Goal: Navigation & Orientation: Understand site structure

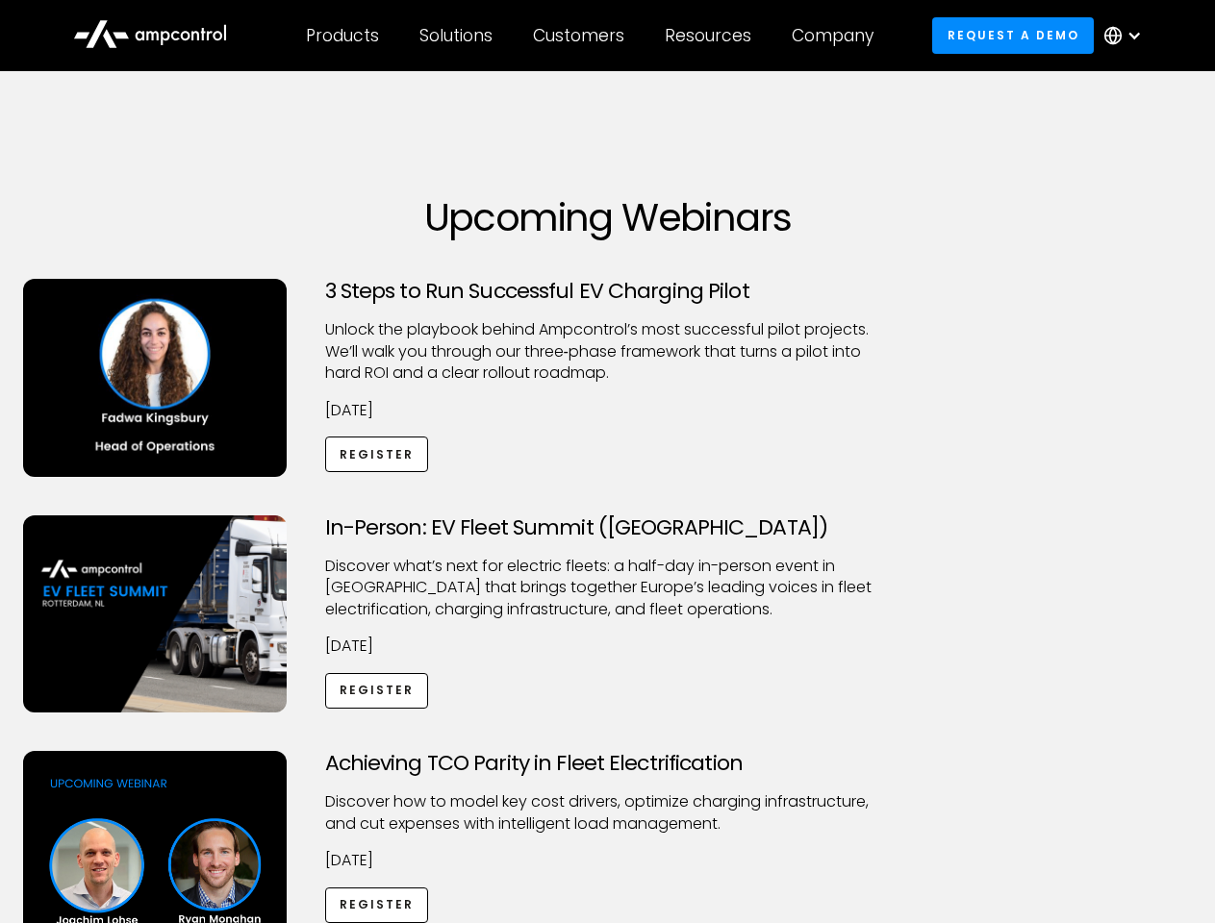
click at [591, 36] on div "Customers" at bounding box center [578, 35] width 91 height 21
click at [341, 36] on div "Products" at bounding box center [342, 35] width 73 height 21
click at [457, 36] on div "Solutions" at bounding box center [455, 35] width 73 height 21
click at [582, 36] on div "Customers" at bounding box center [578, 35] width 91 height 21
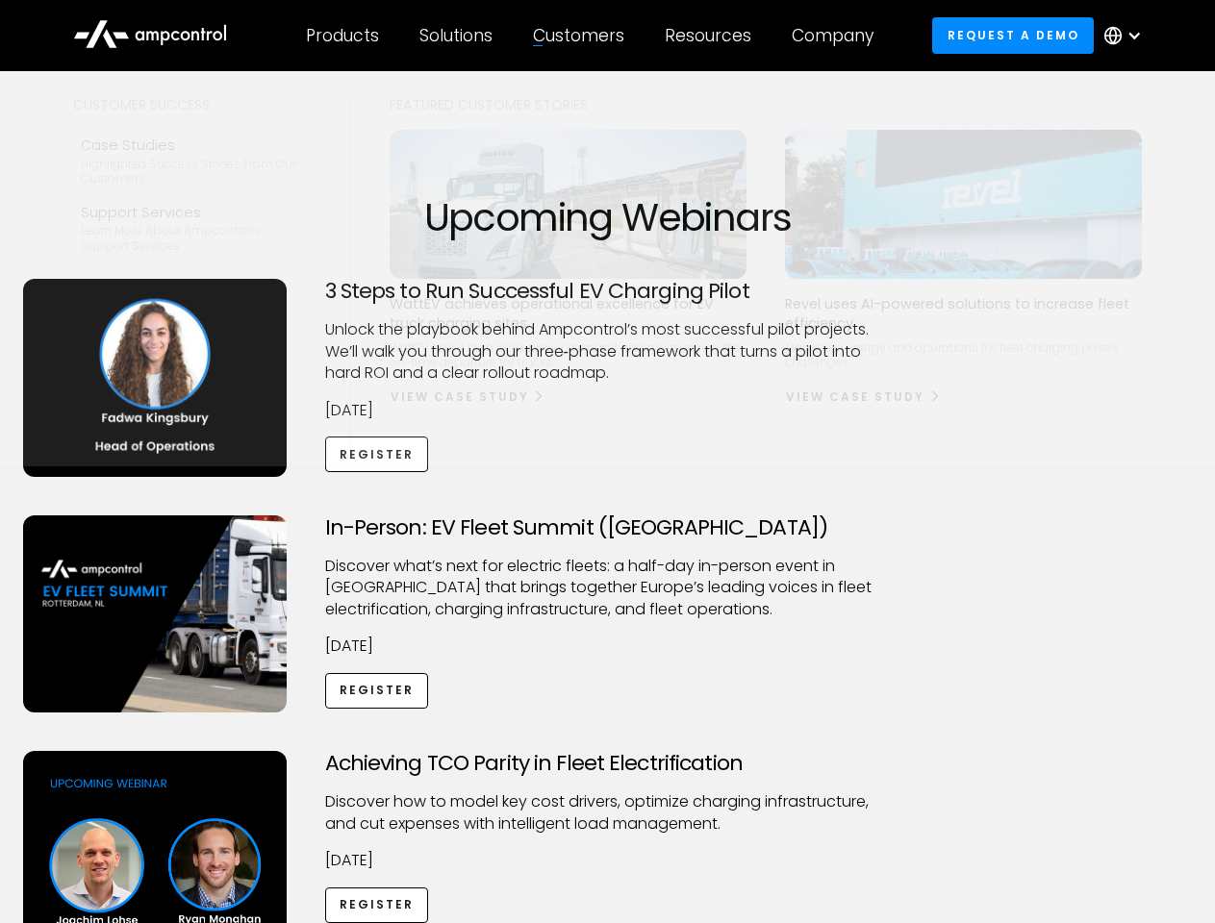
click at [712, 36] on div "Resources" at bounding box center [708, 35] width 87 height 21
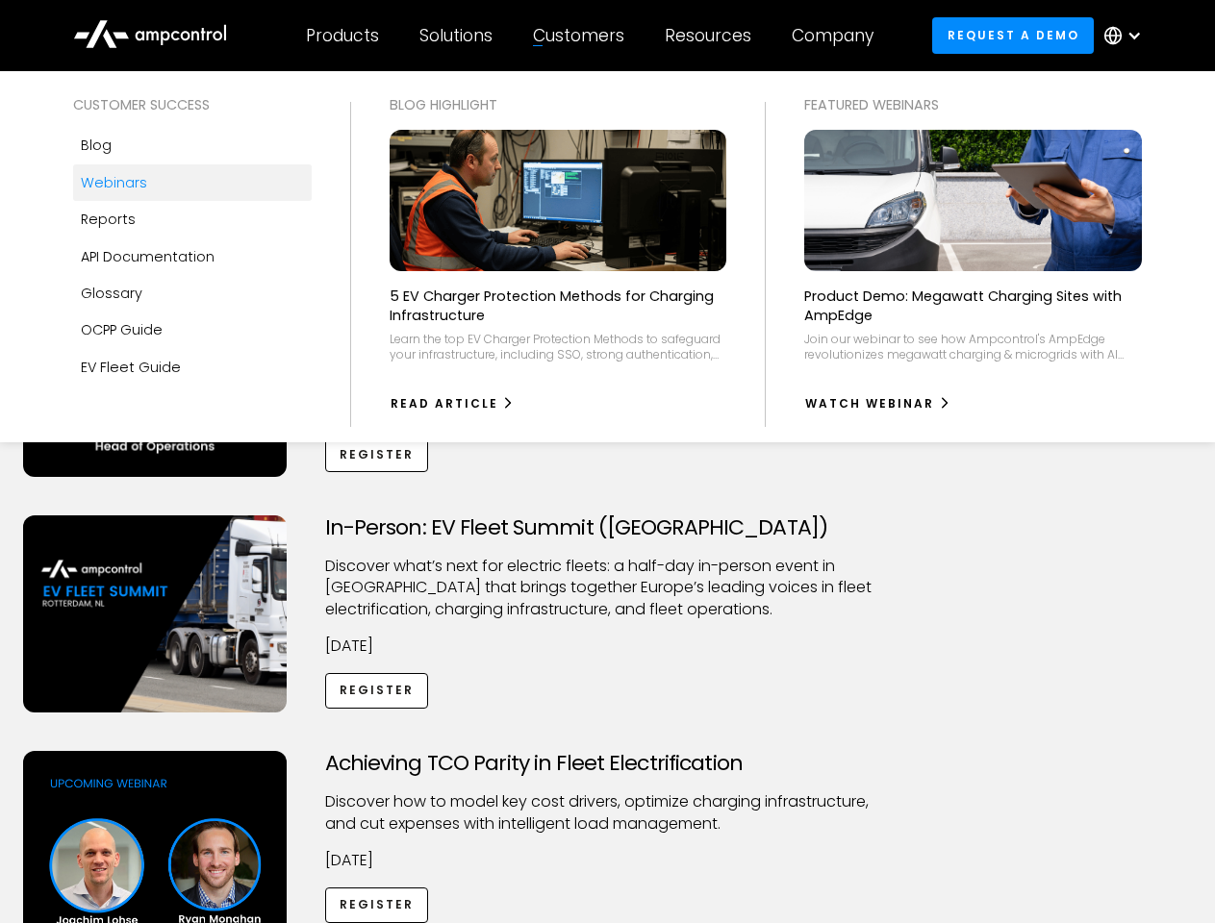
click at [839, 36] on div "Company" at bounding box center [833, 35] width 82 height 21
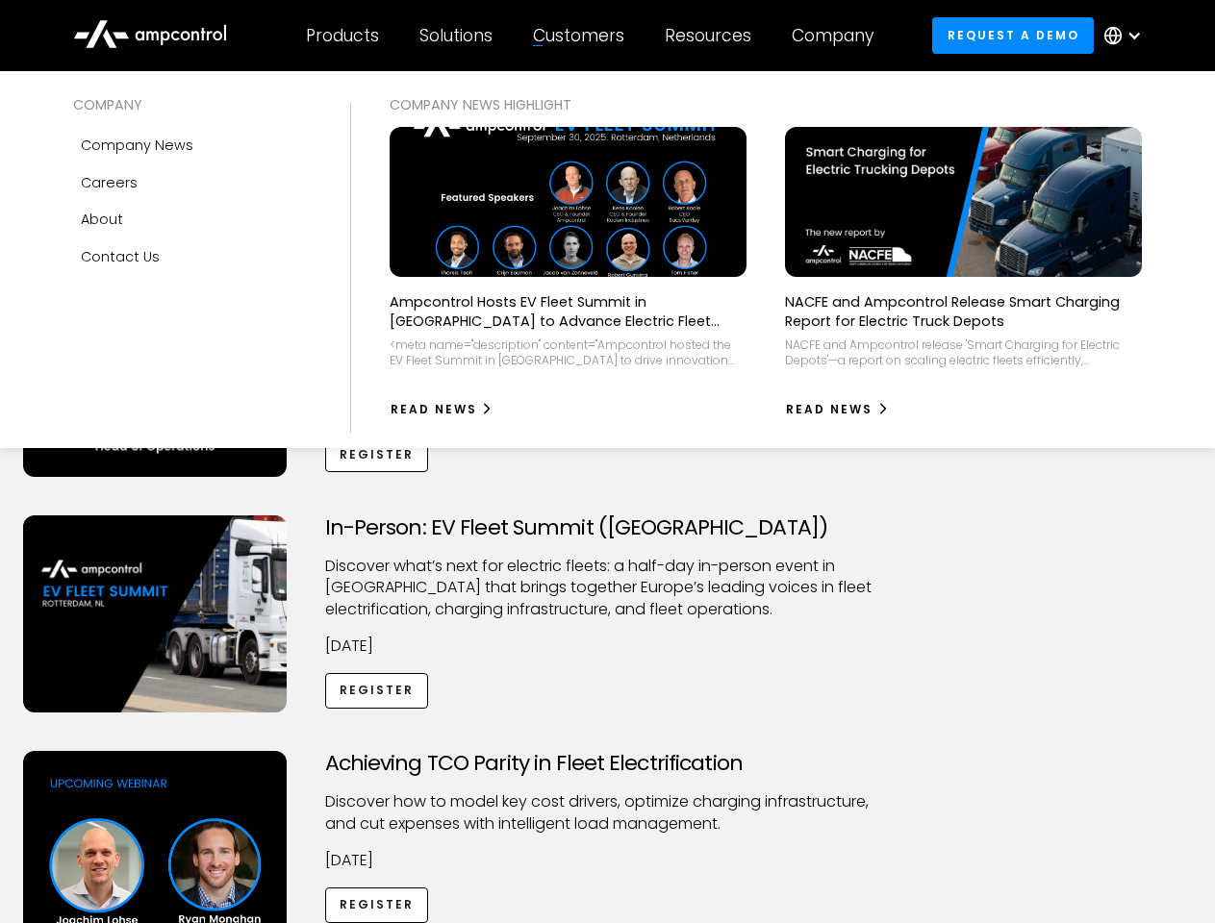
click at [1127, 36] on div at bounding box center [1133, 35] width 15 height 15
